Goal: Task Accomplishment & Management: Complete application form

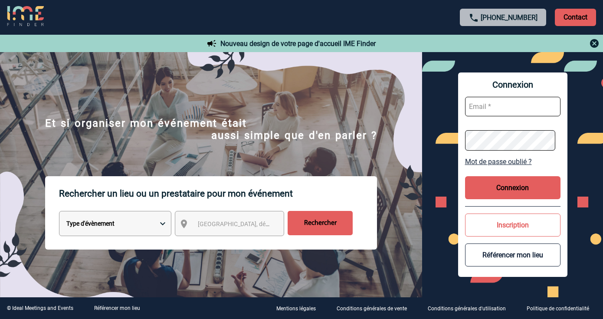
type input "vkalb@ime-groupe.com"
click at [514, 189] on button "Connexion" at bounding box center [512, 187] width 95 height 23
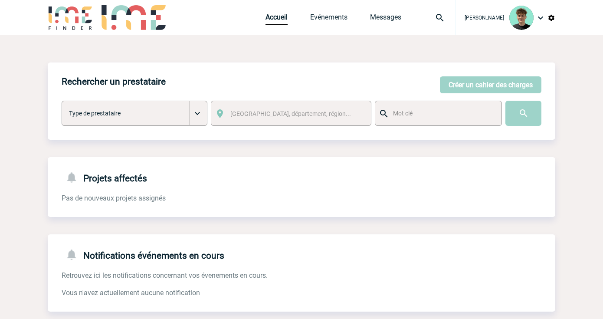
click at [453, 19] on img at bounding box center [439, 18] width 31 height 10
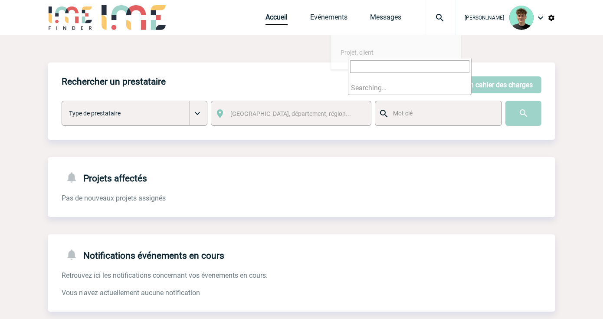
paste input "2000425071"
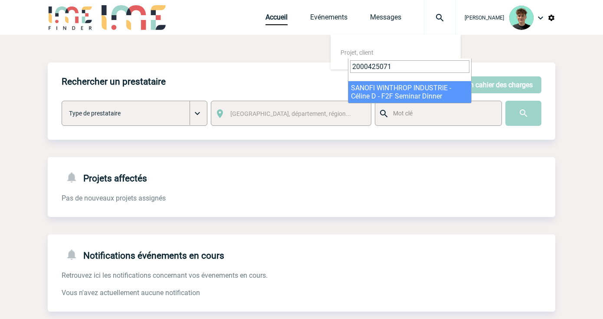
type input "2000425071"
select select "24572"
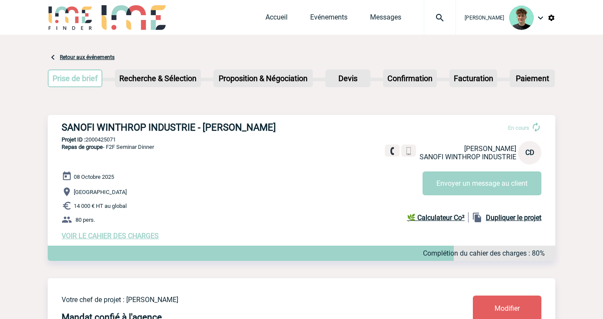
click at [131, 239] on span "VOIR LE CAHIER DES CHARGES" at bounding box center [110, 236] width 97 height 8
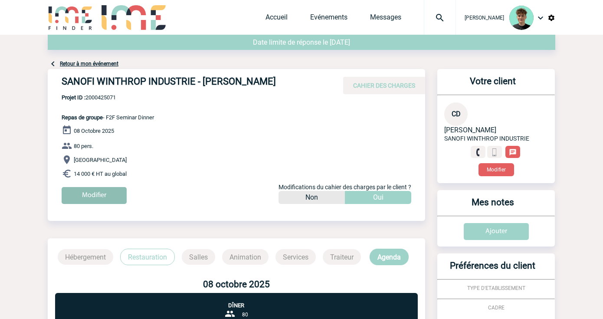
click at [80, 197] on input "Modifier" at bounding box center [94, 195] width 65 height 17
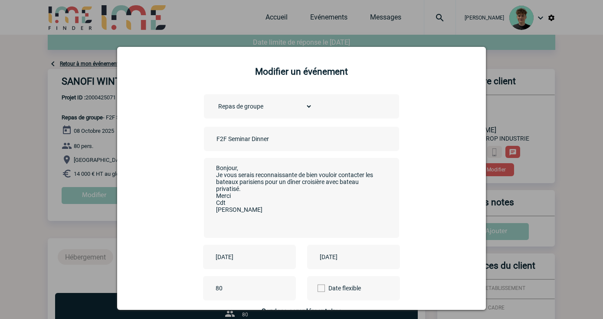
click at [214, 139] on input "F2F Seminar Dinner" at bounding box center [274, 138] width 121 height 11
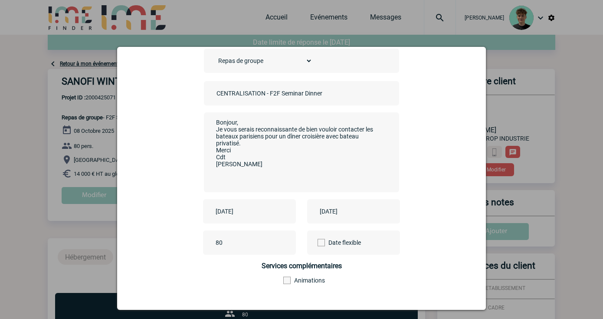
scroll to position [95, 0]
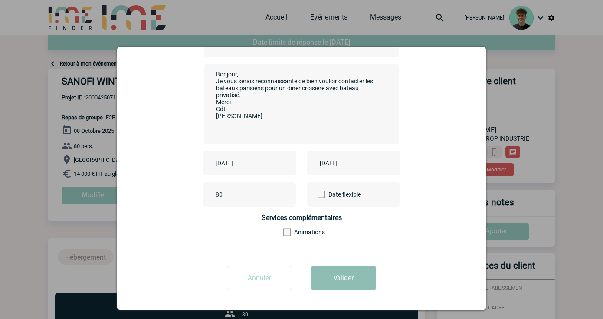
type input "CENTRALISATION - F2F Seminar Dinner"
click at [340, 276] on button "Valider" at bounding box center [343, 278] width 65 height 24
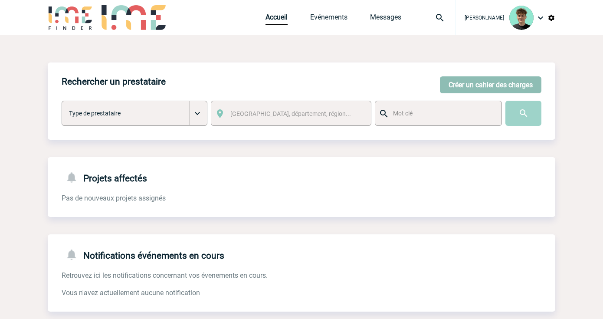
drag, startPoint x: 493, startPoint y: 85, endPoint x: 487, endPoint y: 87, distance: 6.2
click at [492, 85] on button "Créer un cahier des charges" at bounding box center [491, 84] width 102 height 17
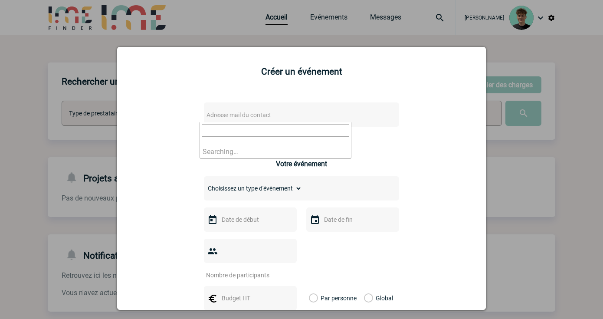
click at [253, 121] on span "Adresse mail du contact" at bounding box center [279, 115] width 152 height 12
click at [310, 127] on input "[EMAIL_ADDRESS][DOMAIN_NAME]" at bounding box center [276, 130] width 148 height 13
click at [209, 129] on input "[EMAIL_ADDRESS][DOMAIN_NAME]" at bounding box center [276, 130] width 148 height 13
click at [262, 134] on input "[EMAIL_ADDRESS][DOMAIN_NAME]" at bounding box center [276, 130] width 148 height 13
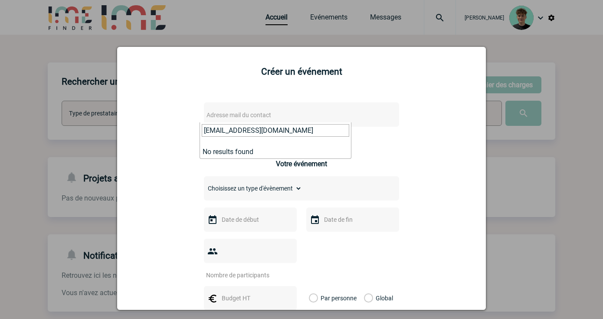
click at [262, 134] on input "[EMAIL_ADDRESS][DOMAIN_NAME]" at bounding box center [276, 130] width 148 height 13
paste input "[EMAIL_ADDRESS][DOMAIN_NAME]"
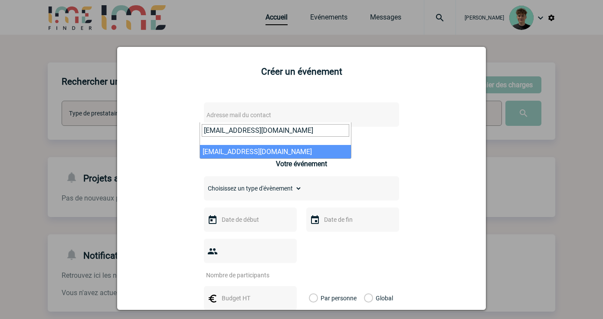
type input "[EMAIL_ADDRESS][DOMAIN_NAME]"
select select "132824"
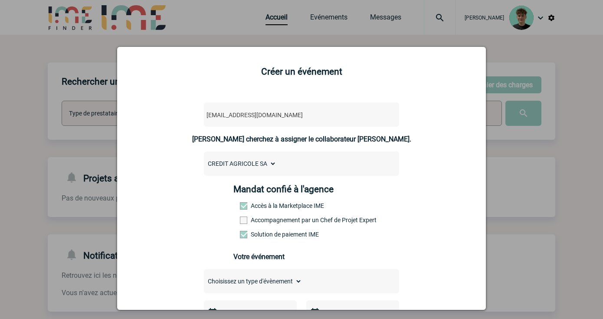
click at [254, 223] on label "Accompagnement par un Chef de Projet Expert" at bounding box center [259, 219] width 38 height 7
click at [0, 0] on input "Accompagnement par un Chef de Projet Expert" at bounding box center [0, 0] width 0 height 0
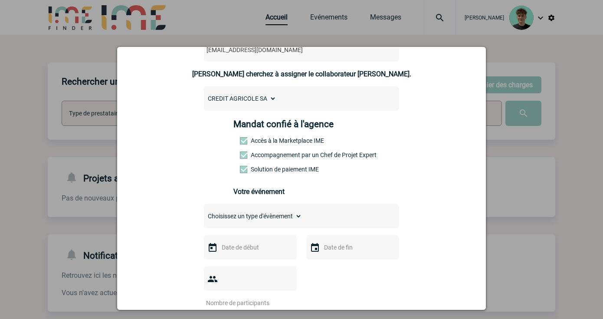
scroll to position [48, 0]
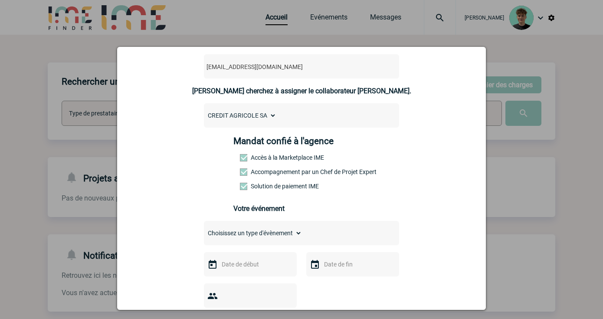
click at [267, 269] on input "text" at bounding box center [250, 264] width 60 height 11
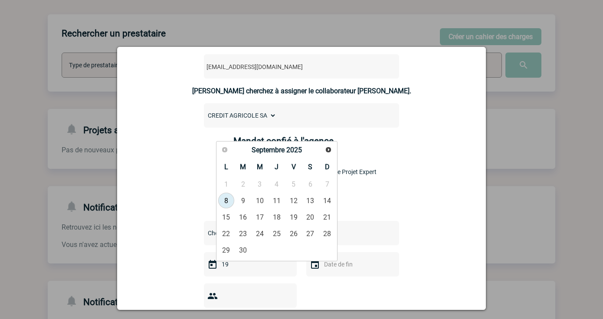
type input "1"
click at [327, 148] on span "Suivant" at bounding box center [328, 149] width 7 height 7
click at [259, 238] on link "19" at bounding box center [260, 234] width 16 height 16
type input "[DATE]"
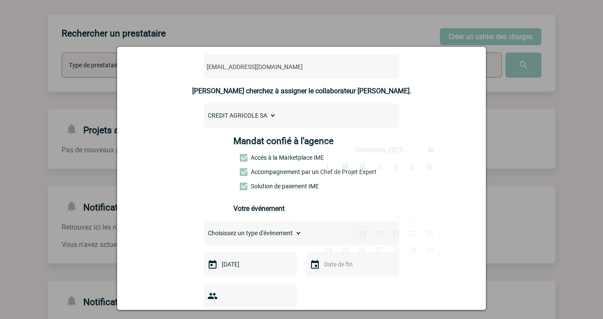
click at [341, 266] on input "text" at bounding box center [352, 264] width 60 height 11
click at [423, 151] on div "Précédent Suivant Novembre 2025" at bounding box center [379, 150] width 118 height 15
click at [366, 236] on link "19" at bounding box center [362, 234] width 16 height 16
type input "[DATE]"
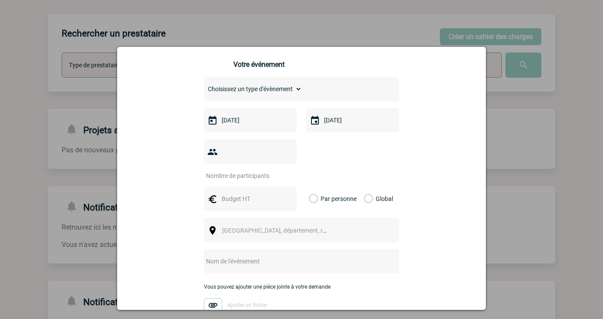
scroll to position [193, 0]
click at [248, 170] on input "number" at bounding box center [245, 175] width 82 height 11
type input "25"
click at [239, 193] on input "text" at bounding box center [250, 198] width 60 height 11
drag, startPoint x: 374, startPoint y: 191, endPoint x: 344, endPoint y: 191, distance: 29.9
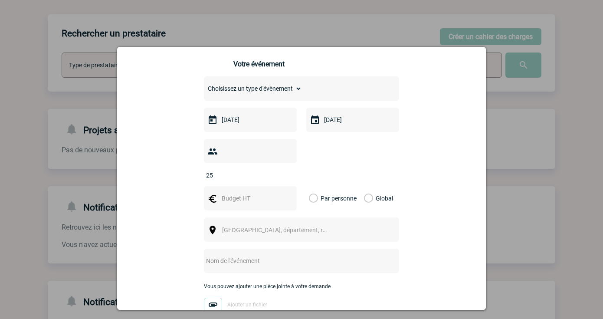
click at [370, 191] on label "Global" at bounding box center [367, 198] width 6 height 24
click at [0, 0] on input "Global" at bounding box center [0, 0] width 0 height 0
click at [251, 193] on input "text" at bounding box center [250, 198] width 60 height 11
type input "3500"
click at [328, 217] on div "[GEOGRAPHIC_DATA], département, région..." at bounding box center [301, 229] width 195 height 24
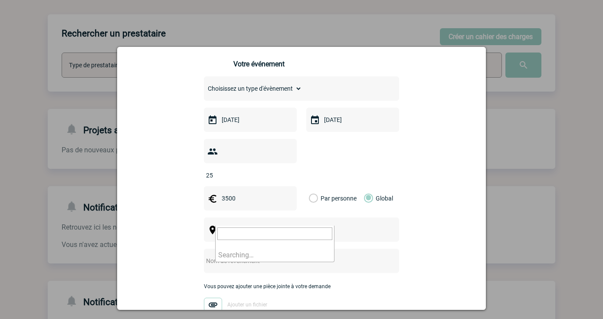
click at [324, 224] on span "[GEOGRAPHIC_DATA], département, région..." at bounding box center [278, 230] width 119 height 12
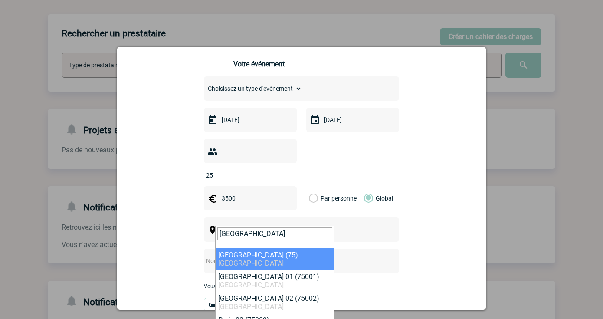
type input "[GEOGRAPHIC_DATA]"
select select "3"
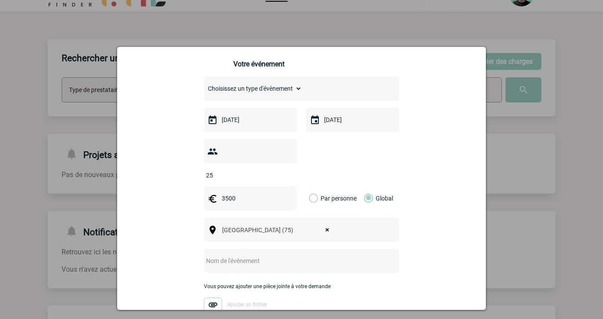
scroll to position [0, 0]
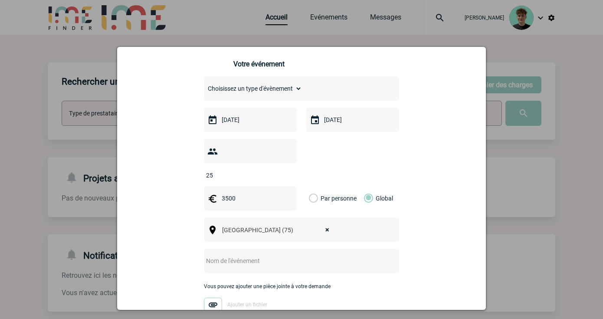
click at [274, 255] on input "text" at bounding box center [290, 260] width 172 height 11
click at [280, 95] on select "Choisissez un type d'évènement Séminaire avec nuitée Séminaire sans nuitée Repa…" at bounding box center [253, 88] width 98 height 12
select select "4"
click at [204, 89] on select "Choisissez un type d'évènement Séminaire avec nuitée Séminaire sans nuitée Repa…" at bounding box center [253, 88] width 98 height 12
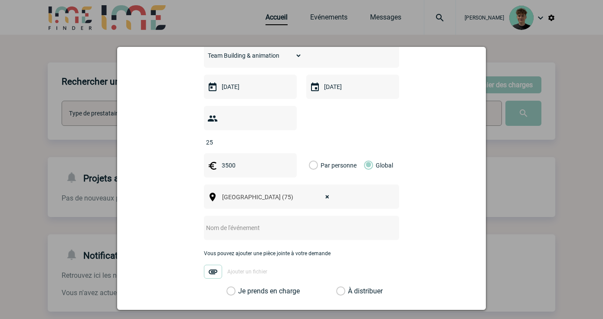
scroll to position [241, 0]
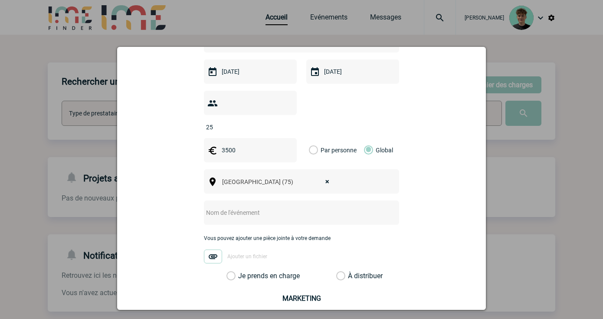
click at [237, 207] on input "text" at bounding box center [290, 212] width 172 height 11
drag, startPoint x: 248, startPoint y: 200, endPoint x: 252, endPoint y: 204, distance: 5.5
click at [249, 207] on input "Soirée visite de al [GEOGRAPHIC_DATA] et diner" at bounding box center [290, 212] width 172 height 11
click at [354, 207] on input "Soirée visite de la [GEOGRAPHIC_DATA] et diner" at bounding box center [290, 212] width 172 height 11
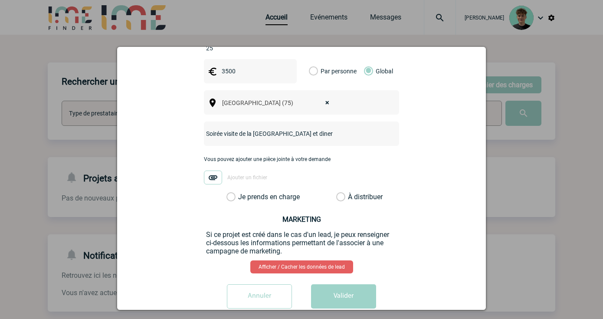
scroll to position [331, 0]
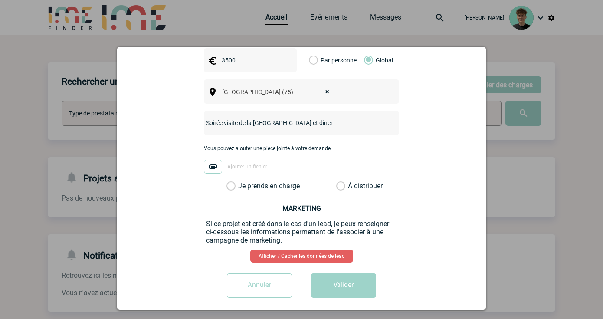
type input "Soirée visite de la [GEOGRAPHIC_DATA] et diner"
click at [241, 182] on label "Je prends en charge" at bounding box center [233, 186] width 15 height 9
click at [0, 0] on input "Je prends en charge" at bounding box center [0, 0] width 0 height 0
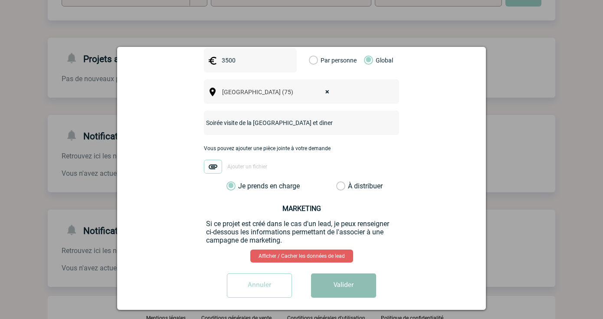
scroll to position [121, 0]
click at [338, 273] on button "Valider" at bounding box center [343, 285] width 65 height 24
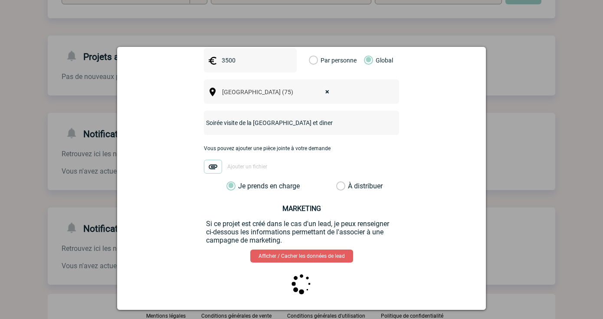
scroll to position [0, 0]
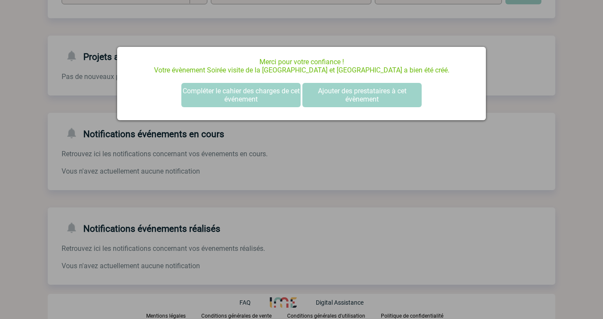
click at [439, 174] on div at bounding box center [301, 159] width 603 height 319
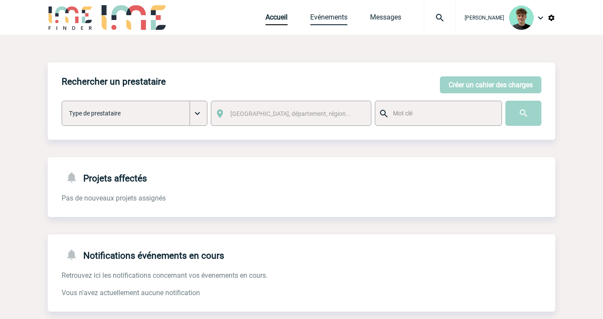
click at [348, 14] on link "Evénements" at bounding box center [328, 19] width 37 height 12
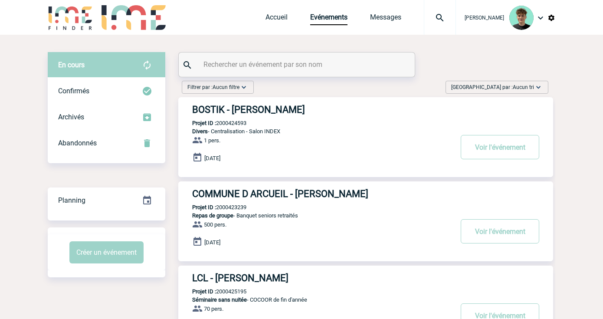
click at [512, 88] on span "[GEOGRAPHIC_DATA] par : Aucun tri" at bounding box center [492, 87] width 83 height 9
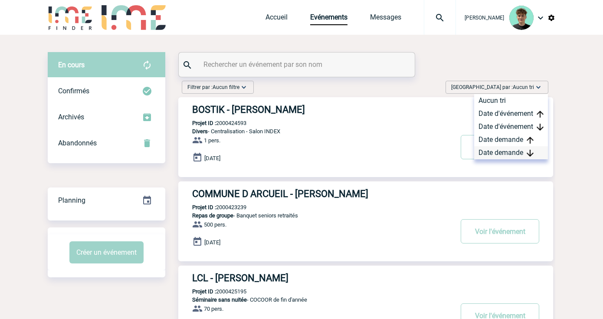
click at [509, 149] on div "Date demande" at bounding box center [511, 152] width 74 height 13
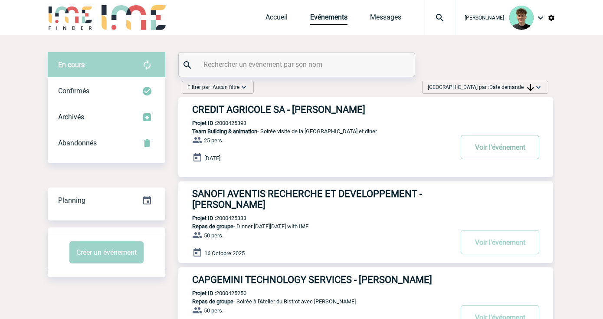
click at [494, 144] on button "Voir l'événement" at bounding box center [500, 147] width 79 height 24
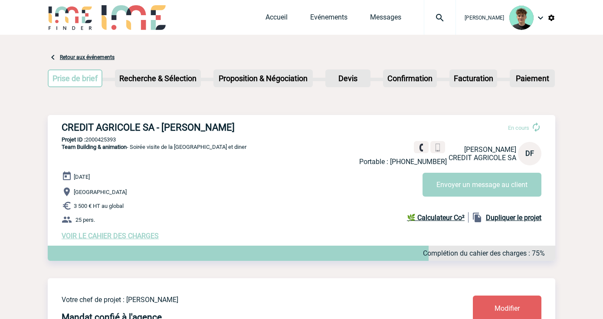
click at [77, 131] on h3 "CREDIT AGRICOLE SA - [PERSON_NAME]" at bounding box center [192, 127] width 260 height 11
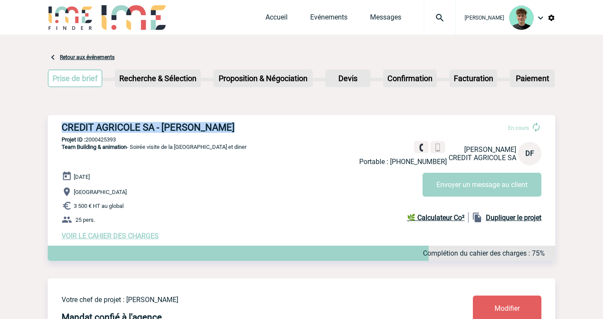
drag, startPoint x: 82, startPoint y: 129, endPoint x: 248, endPoint y: 130, distance: 165.3
click at [248, 130] on h3 "CREDIT AGRICOLE SA - [PERSON_NAME]" at bounding box center [192, 127] width 260 height 11
copy div "CREDIT AGRICOLE SA - [PERSON_NAME]"
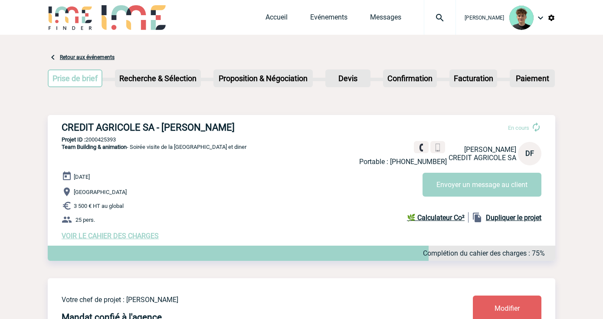
click at [100, 144] on div "CREDIT AGRICOLE SA - [PERSON_NAME] En cours Portable : [PHONE_NUMBER] [PERSON_N…" at bounding box center [302, 181] width 508 height 132
click at [102, 140] on p "Projet ID : 2000425393" at bounding box center [302, 139] width 508 height 7
copy p "2000425393"
drag, startPoint x: 263, startPoint y: 179, endPoint x: 269, endPoint y: 181, distance: 6.6
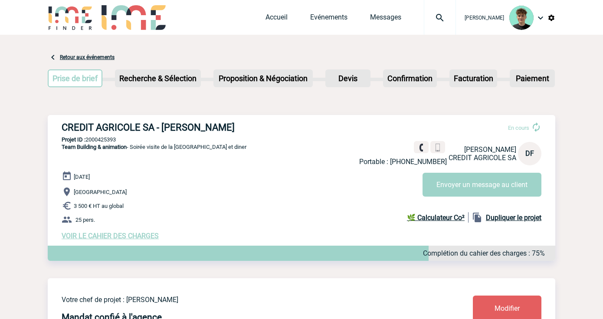
click at [269, 181] on div "[DATE] [GEOGRAPHIC_DATA] 3 500 € HT au global 25 pers. VOIR LE CAHIER DES CHARG…" at bounding box center [309, 205] width 494 height 69
drag, startPoint x: 256, startPoint y: 49, endPoint x: 335, endPoint y: 2, distance: 91.6
